Goal: Task Accomplishment & Management: Manage account settings

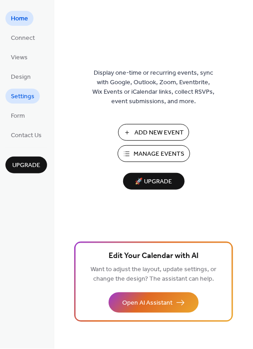
click at [18, 96] on span "Settings" at bounding box center [23, 96] width 24 height 9
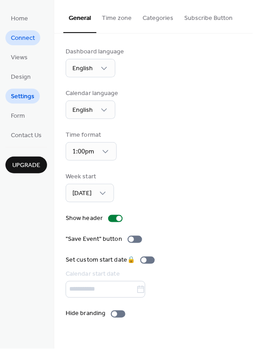
click at [22, 40] on span "Connect" at bounding box center [23, 38] width 24 height 9
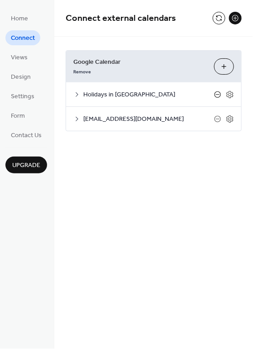
click at [218, 96] on icon at bounding box center [217, 94] width 7 height 7
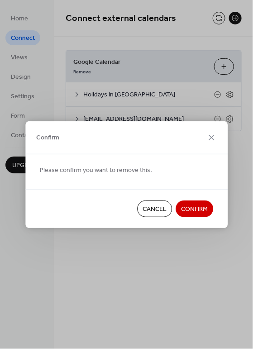
click at [199, 209] on span "Confirm" at bounding box center [194, 208] width 27 height 9
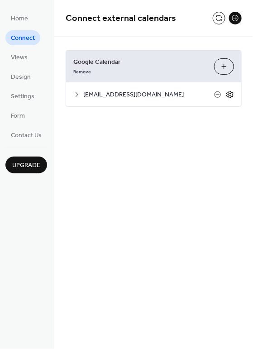
click at [232, 95] on icon at bounding box center [230, 94] width 8 height 8
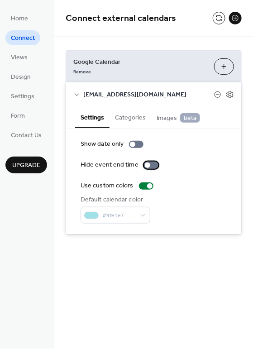
click at [147, 167] on div at bounding box center [151, 164] width 14 height 7
click at [147, 188] on div at bounding box center [146, 185] width 14 height 7
click at [218, 20] on button at bounding box center [219, 18] width 13 height 13
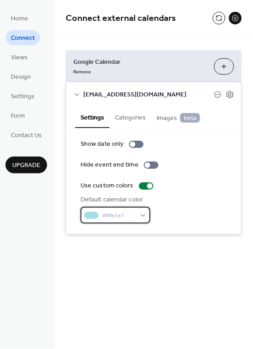
click at [146, 221] on div "#9fe1e7" at bounding box center [116, 215] width 70 height 17
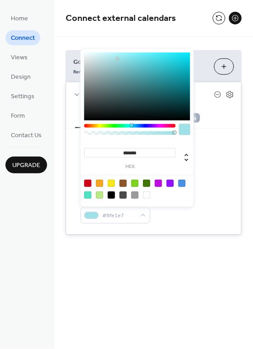
click at [196, 219] on div "Default calendar color #9fe1e7" at bounding box center [154, 209] width 146 height 28
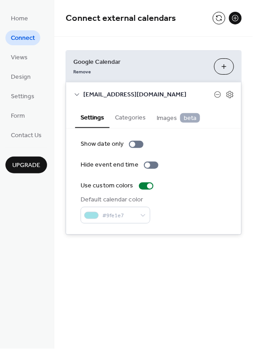
click at [131, 114] on button "Categories" at bounding box center [130, 116] width 42 height 21
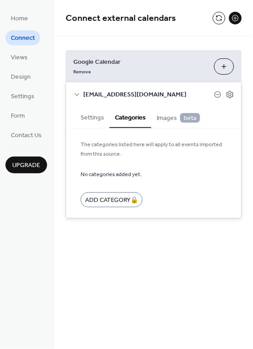
click at [160, 116] on span "Images beta" at bounding box center [178, 118] width 43 height 10
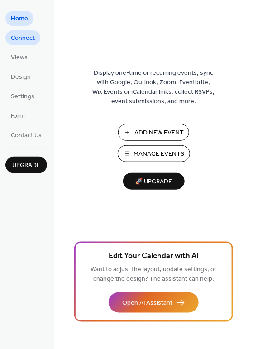
click at [27, 40] on span "Connect" at bounding box center [23, 38] width 24 height 9
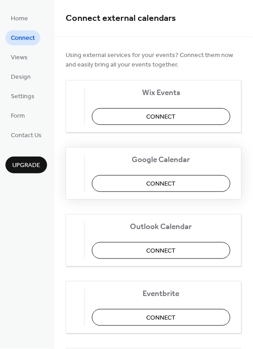
click at [152, 176] on button "Connect" at bounding box center [161, 183] width 138 height 17
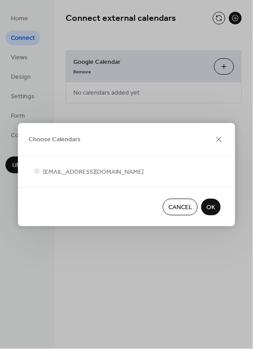
click at [205, 205] on button "OK" at bounding box center [210, 207] width 19 height 17
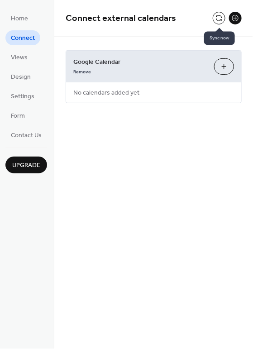
click at [217, 19] on button at bounding box center [219, 18] width 13 height 13
click at [33, 174] on div "Home Connect Views Design Settings Form Contact Us Upgrade" at bounding box center [27, 174] width 54 height 349
click at [31, 163] on span "Upgrade" at bounding box center [26, 165] width 28 height 9
